Goal: Information Seeking & Learning: Learn about a topic

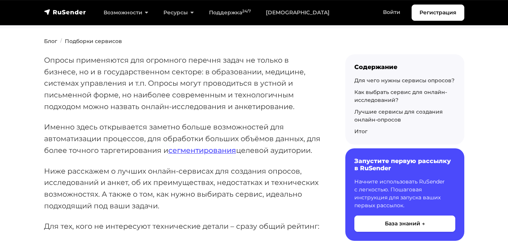
scroll to position [71, 0]
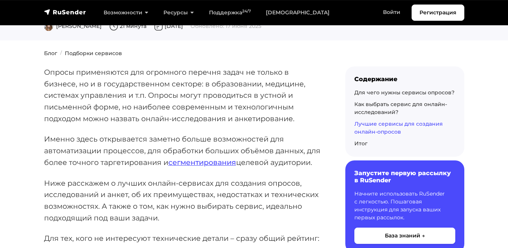
click at [373, 124] on link "Лучшие сервисы для создания онлайн-опросов" at bounding box center [399, 127] width 89 height 15
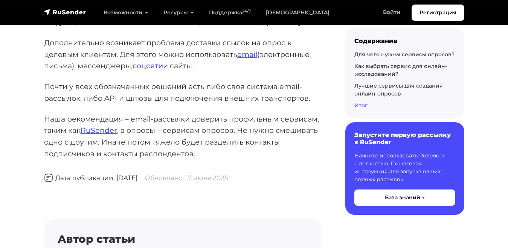
scroll to position [11777, 0]
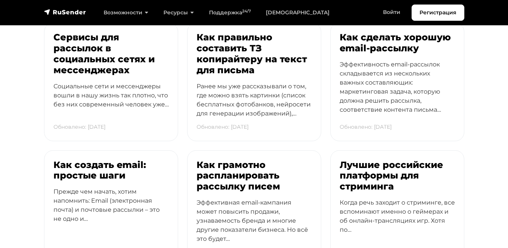
scroll to position [109, 0]
